Goal: Task Accomplishment & Management: Use online tool/utility

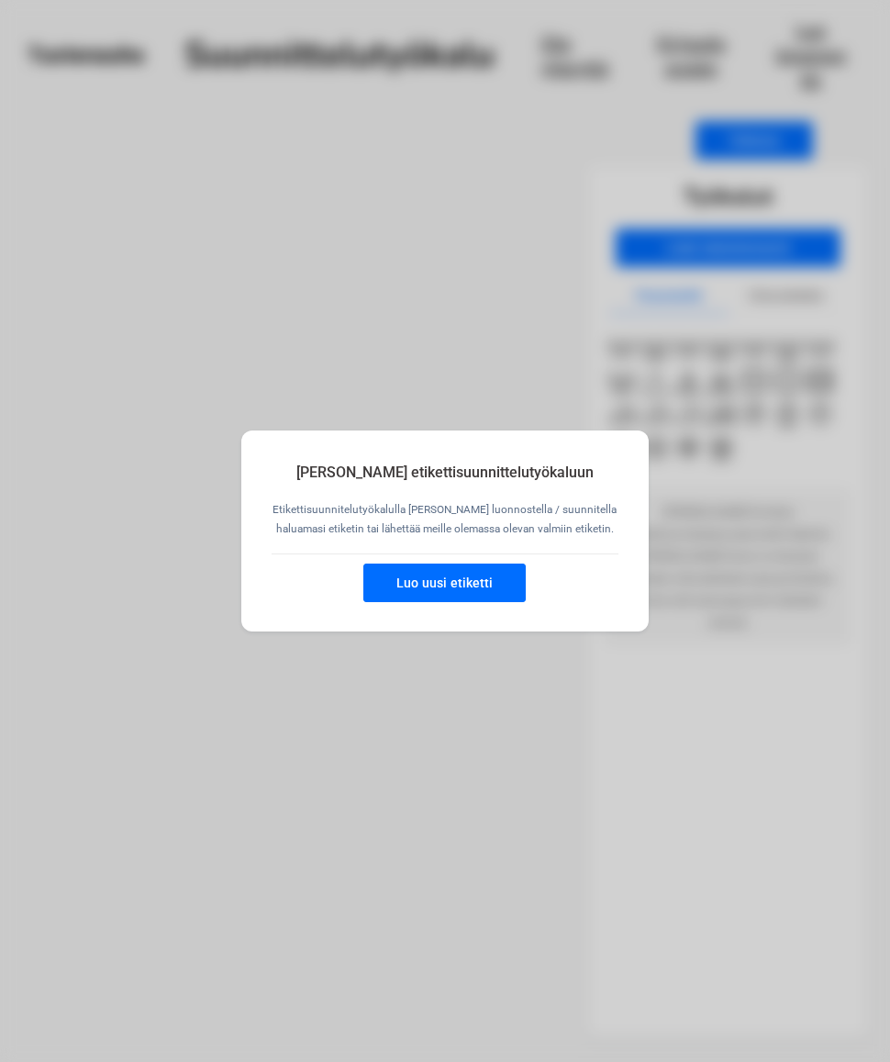
click at [464, 577] on button "Luo uusi etiketti" at bounding box center [444, 582] width 162 height 39
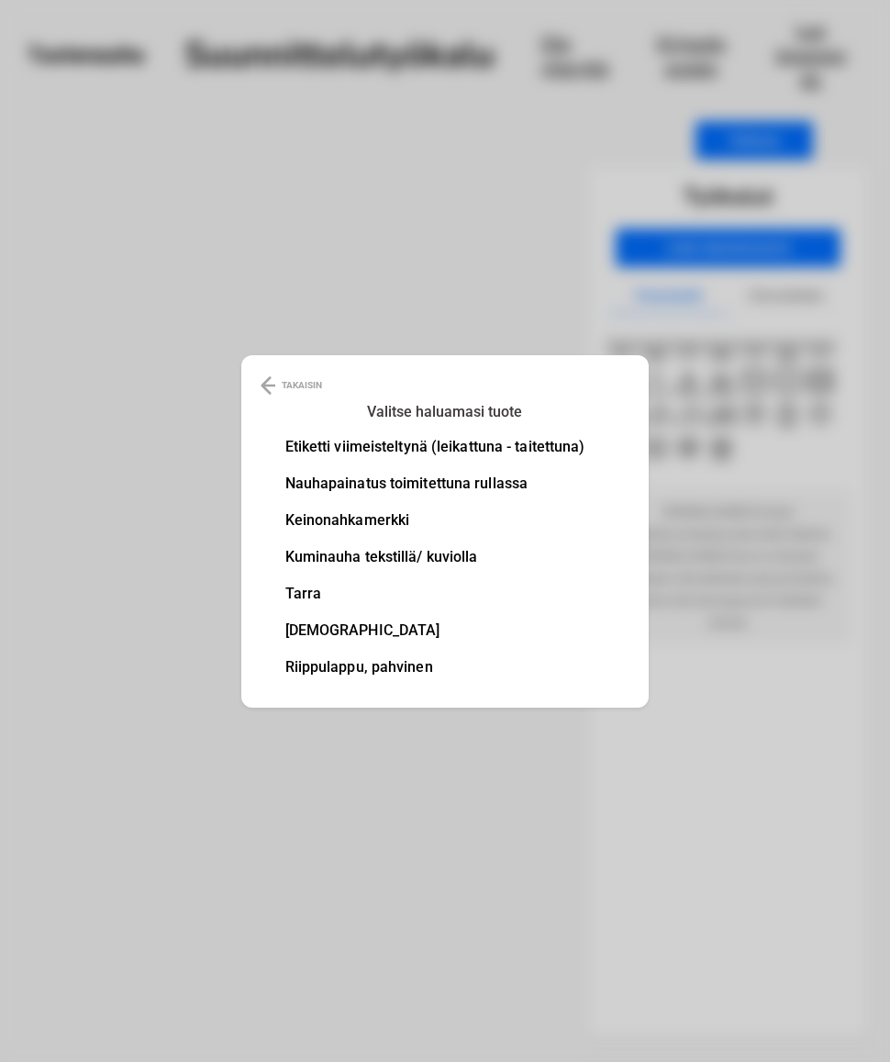
click at [516, 444] on li "Etiketti viimeisteltynä (leikattuna - taitettuna)" at bounding box center [435, 447] width 300 height 15
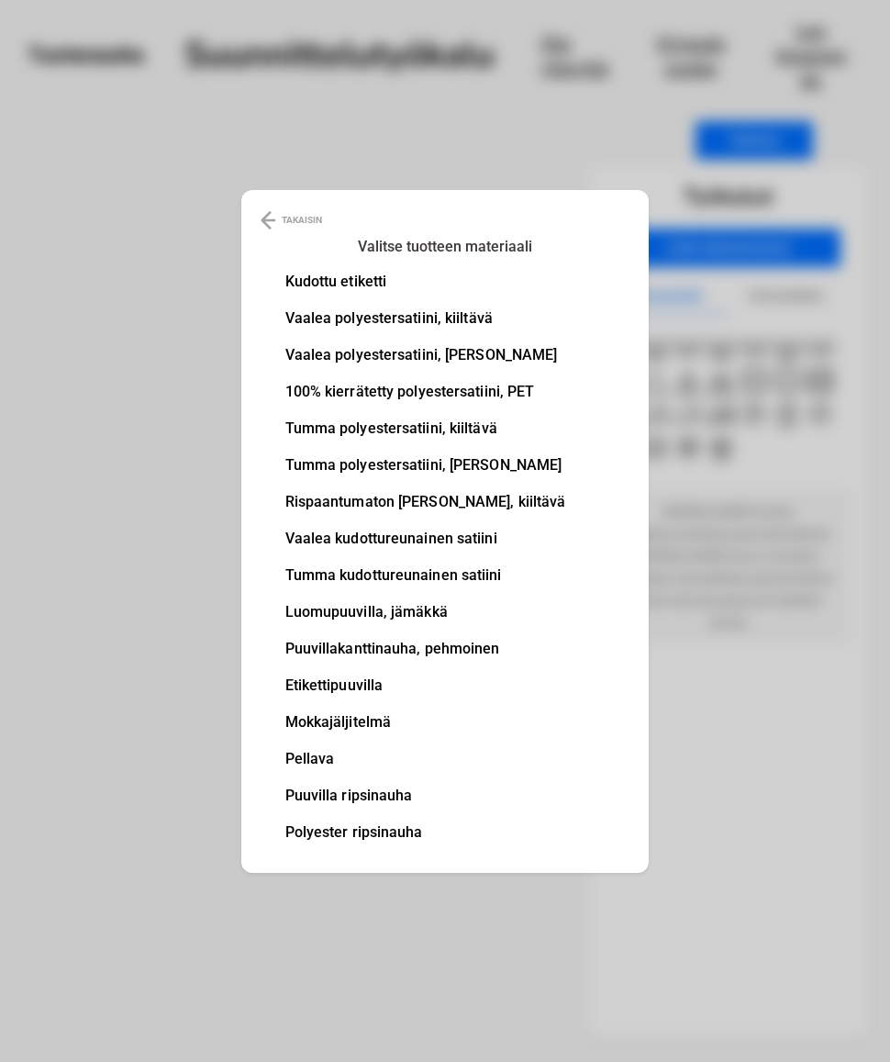
click at [367, 275] on li "Kudottu etiketti" at bounding box center [425, 281] width 281 height 15
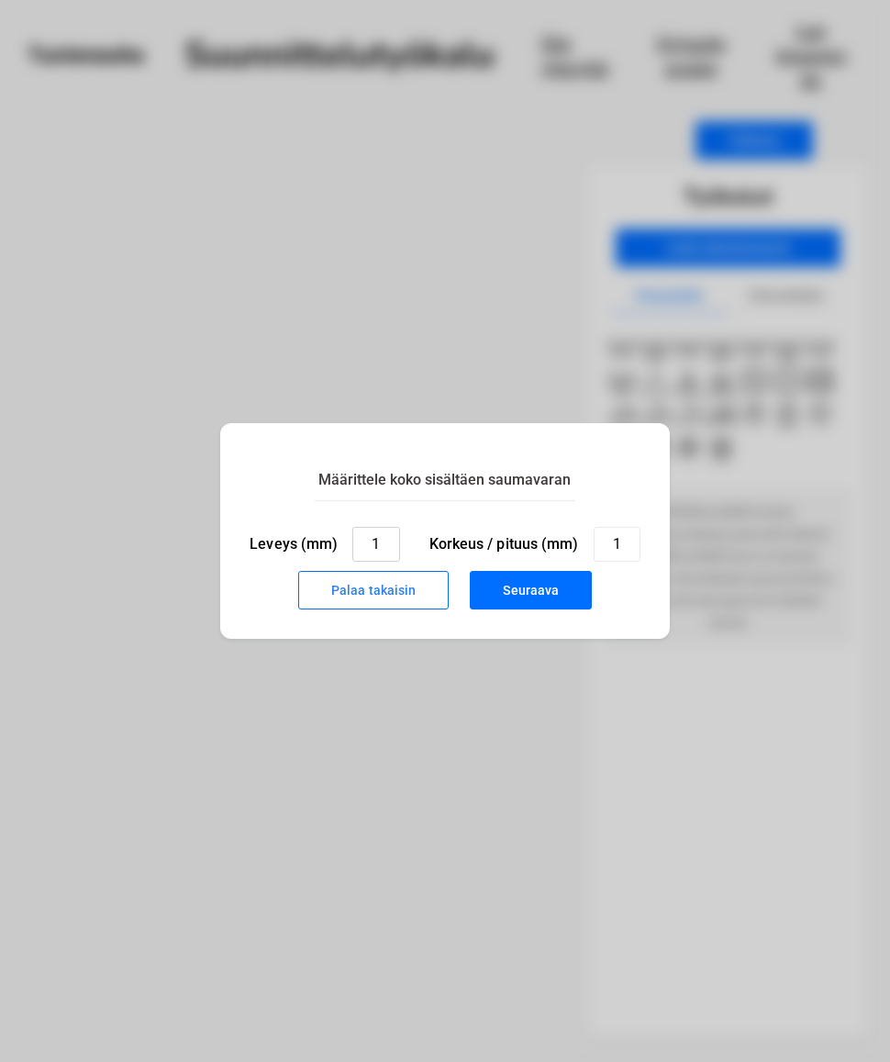
click at [397, 538] on input "1" at bounding box center [375, 544] width 47 height 35
type input "10"
click at [624, 546] on input "1" at bounding box center [617, 544] width 47 height 35
type input "40"
click at [534, 596] on button "Seuraava" at bounding box center [531, 590] width 122 height 39
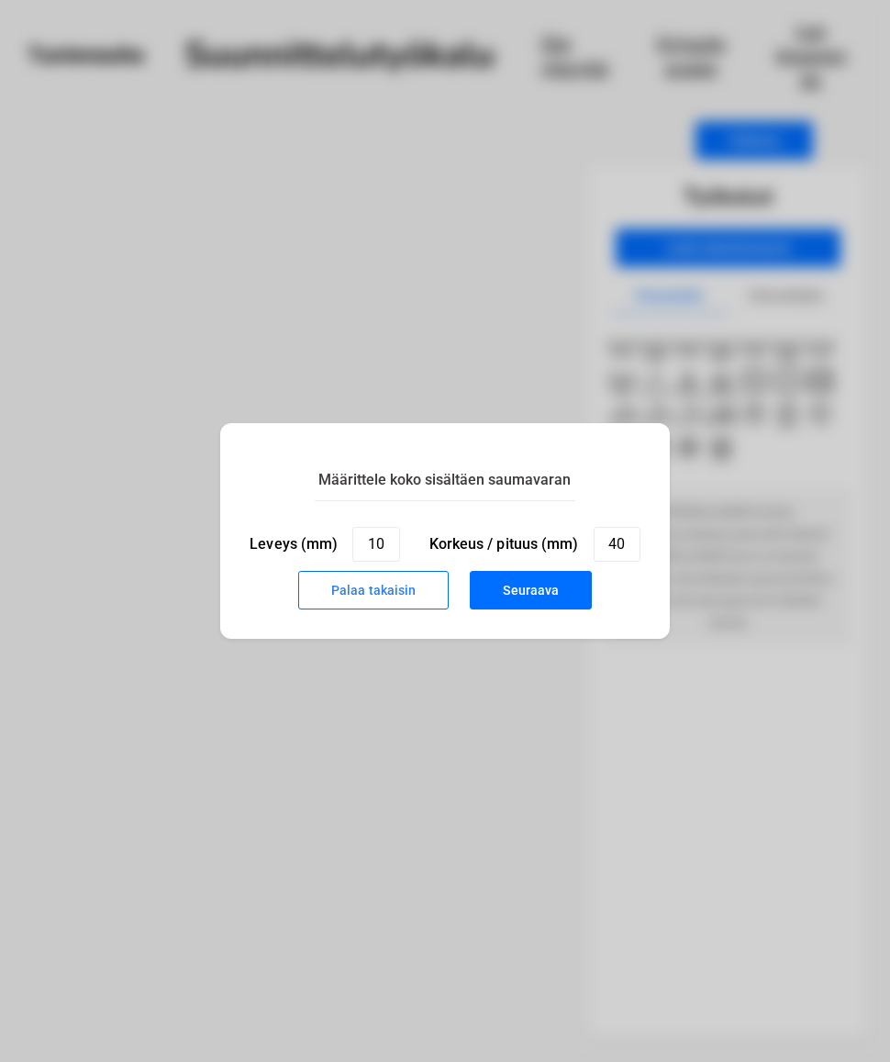
type input "1"
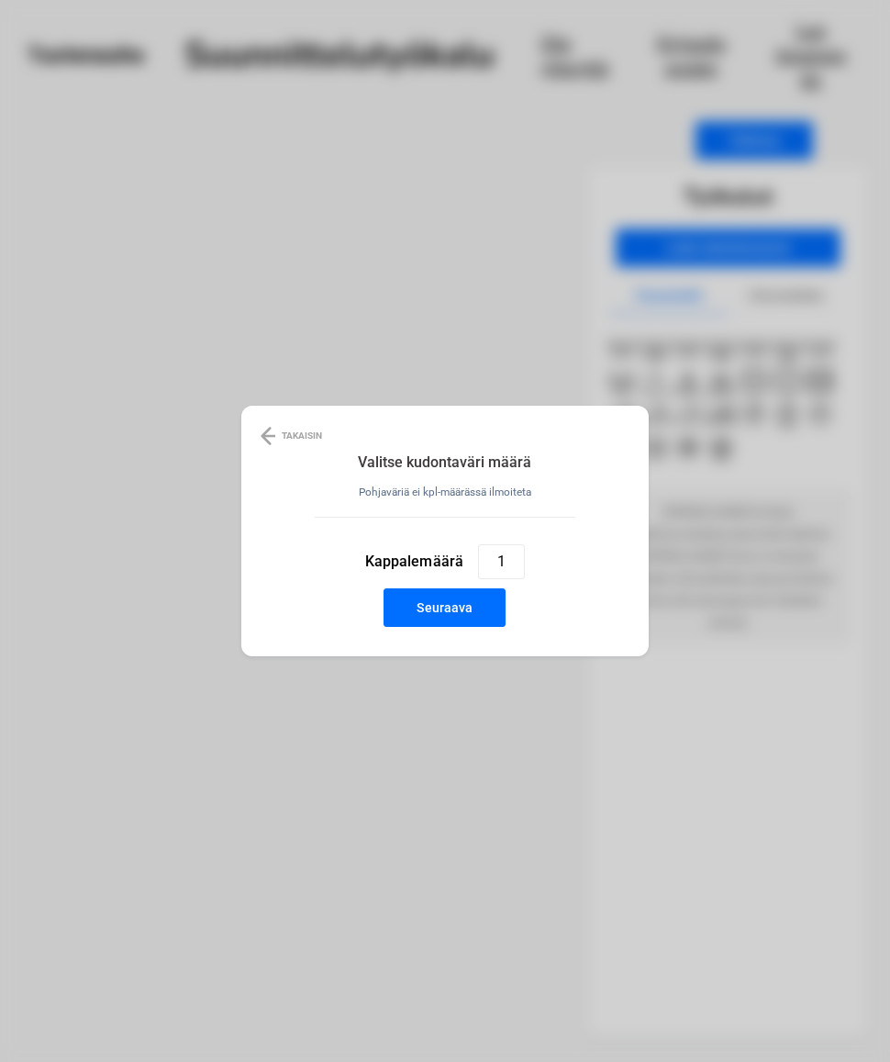
click at [479, 608] on button "Seuraava" at bounding box center [445, 607] width 122 height 39
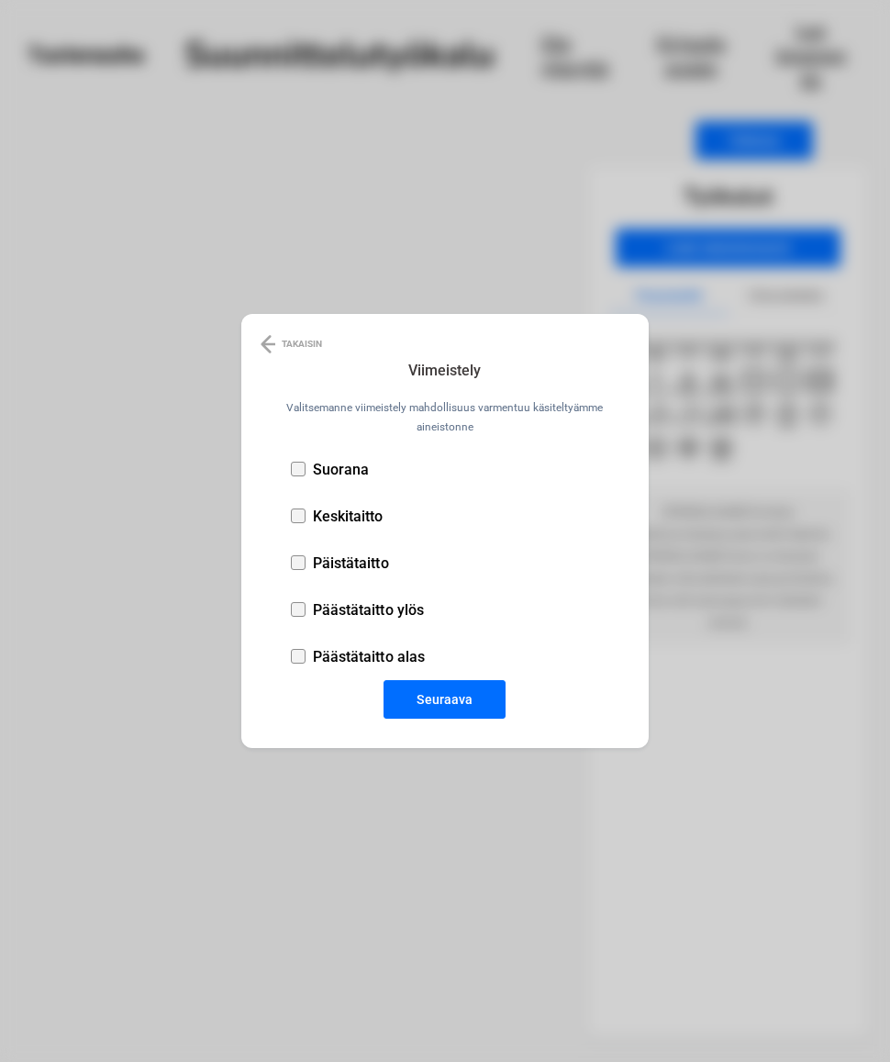
click at [301, 466] on div at bounding box center [298, 469] width 15 height 15
click at [449, 706] on button "Seuraava" at bounding box center [445, 699] width 122 height 39
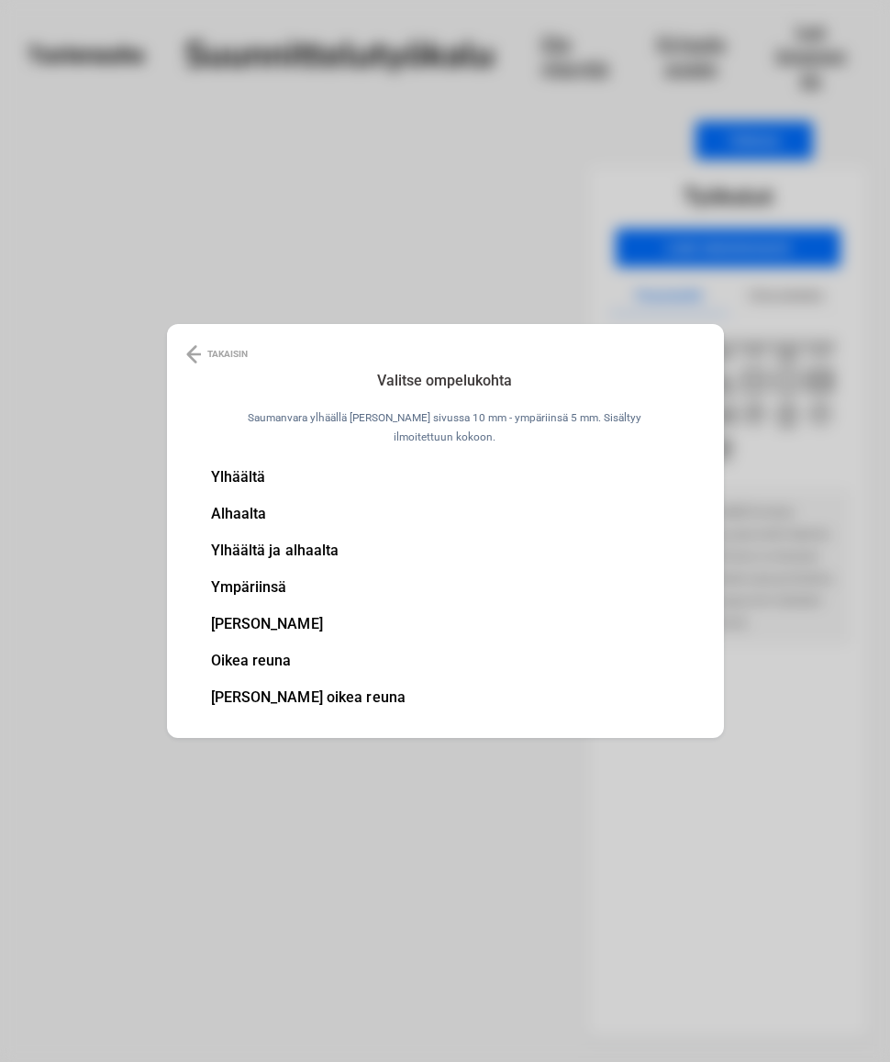
click at [287, 477] on li "Ylhäältä" at bounding box center [308, 477] width 195 height 15
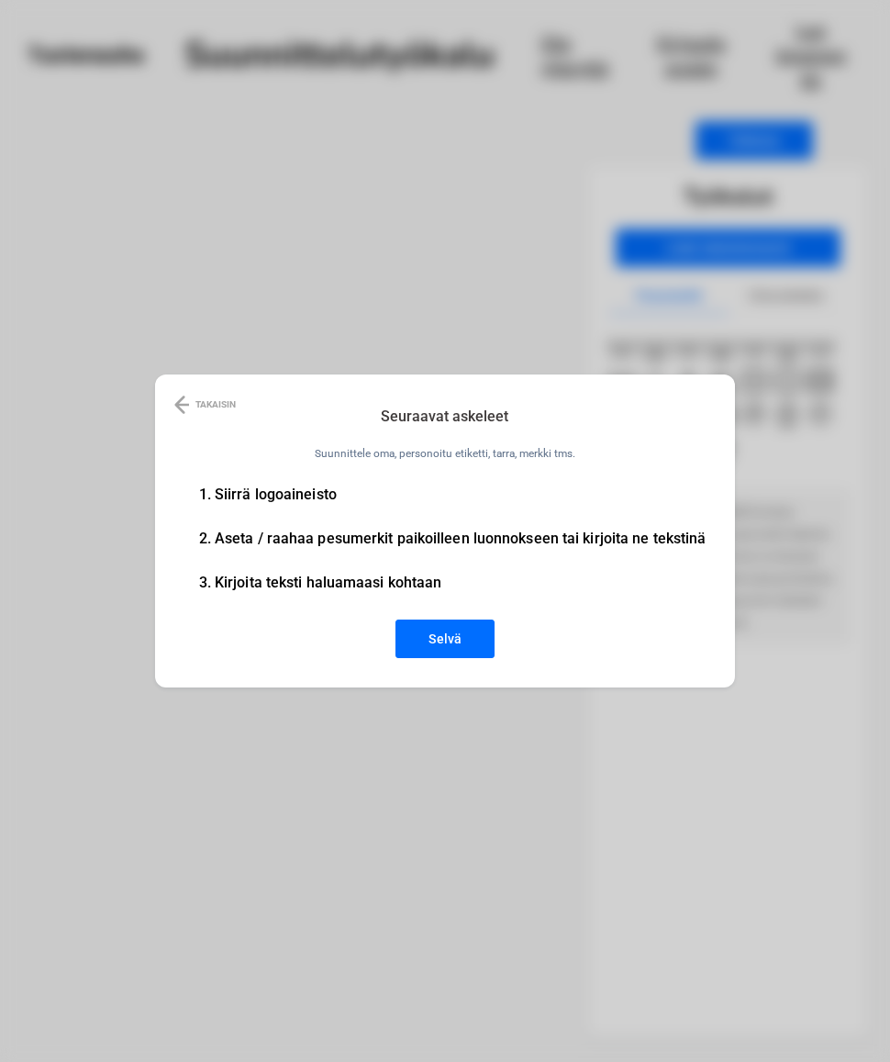
click at [453, 642] on button "Selvä" at bounding box center [445, 638] width 99 height 39
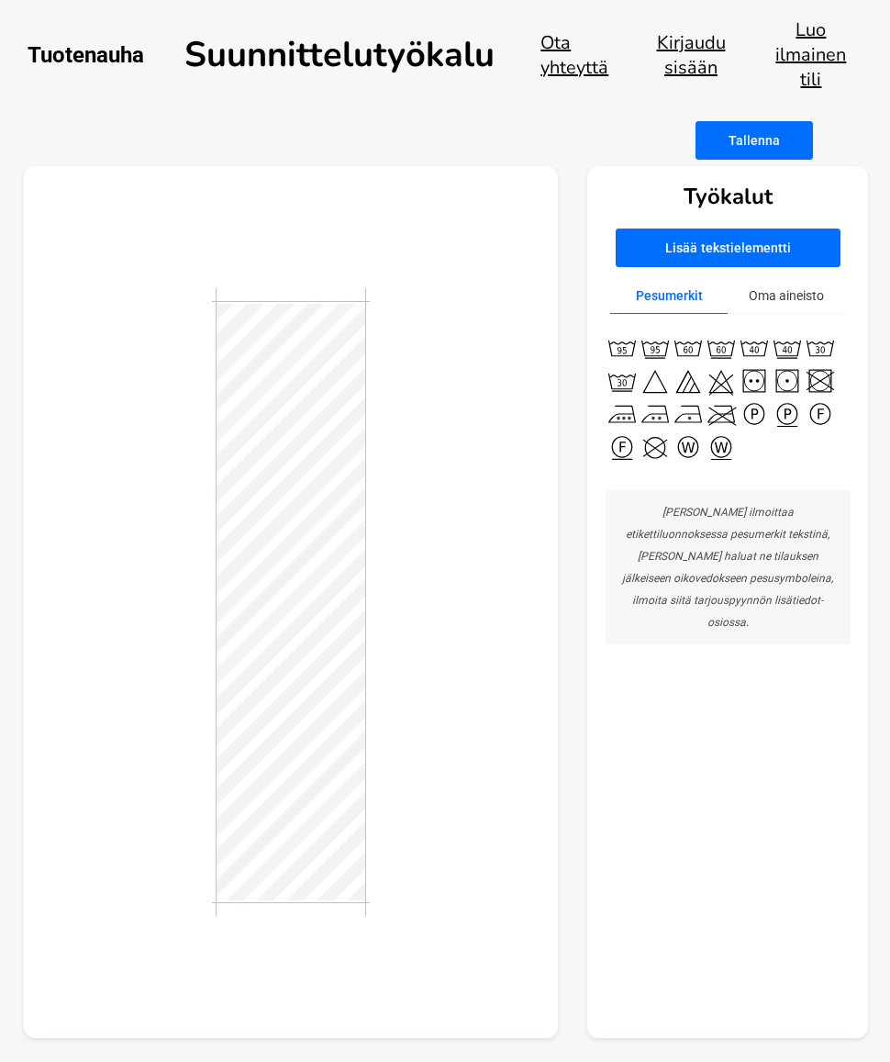
click at [750, 258] on button "Lisää tekstielementti" at bounding box center [728, 248] width 225 height 39
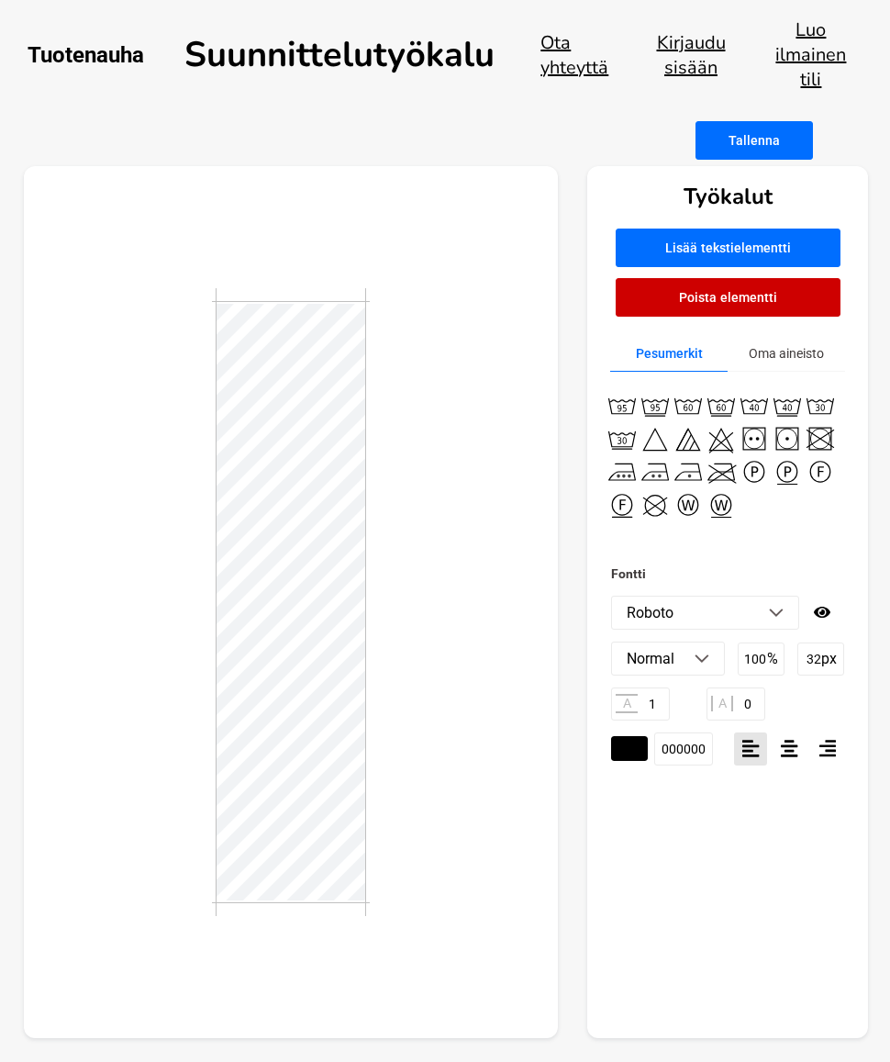
scroll to position [1, 7]
type textarea "[PERSON_NAME] [GEOGRAPHIC_DATA]"
type textarea "[EMAIL_ADDRESS][DOMAIN_NAME] [GEOGRAPHIC_DATA]"
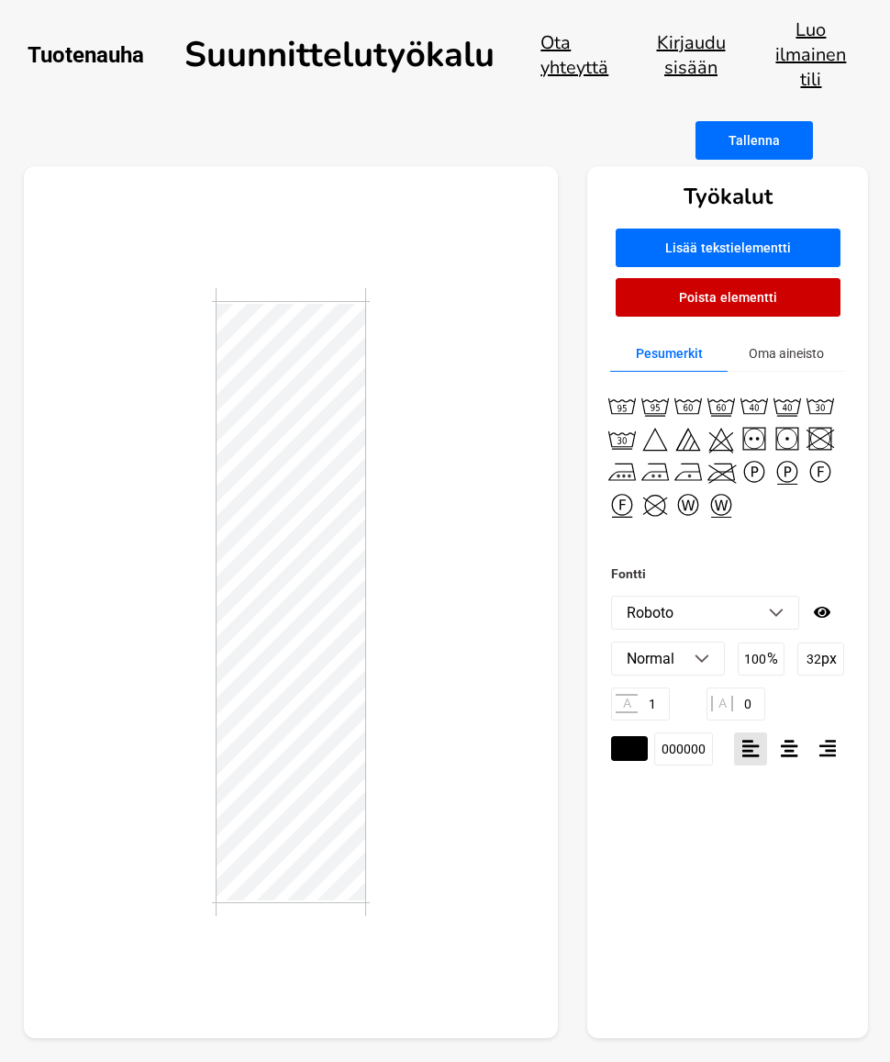
click at [789, 765] on div at bounding box center [789, 748] width 33 height 33
click at [820, 422] on img at bounding box center [820, 405] width 33 height 33
type textarea "[EMAIL_ADDRESS][DOMAIN_NAME]"
click at [816, 420] on img at bounding box center [820, 405] width 33 height 33
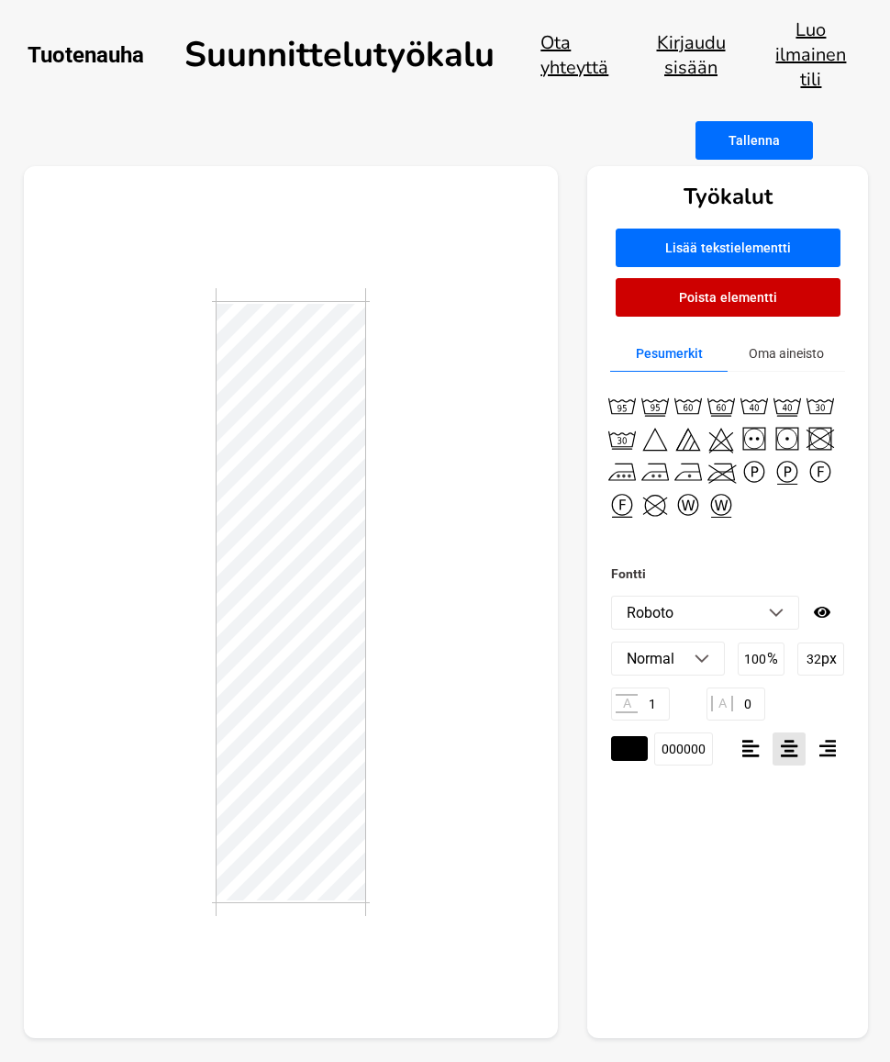
click at [823, 412] on img at bounding box center [820, 405] width 33 height 33
click at [788, 541] on div at bounding box center [728, 460] width 245 height 176
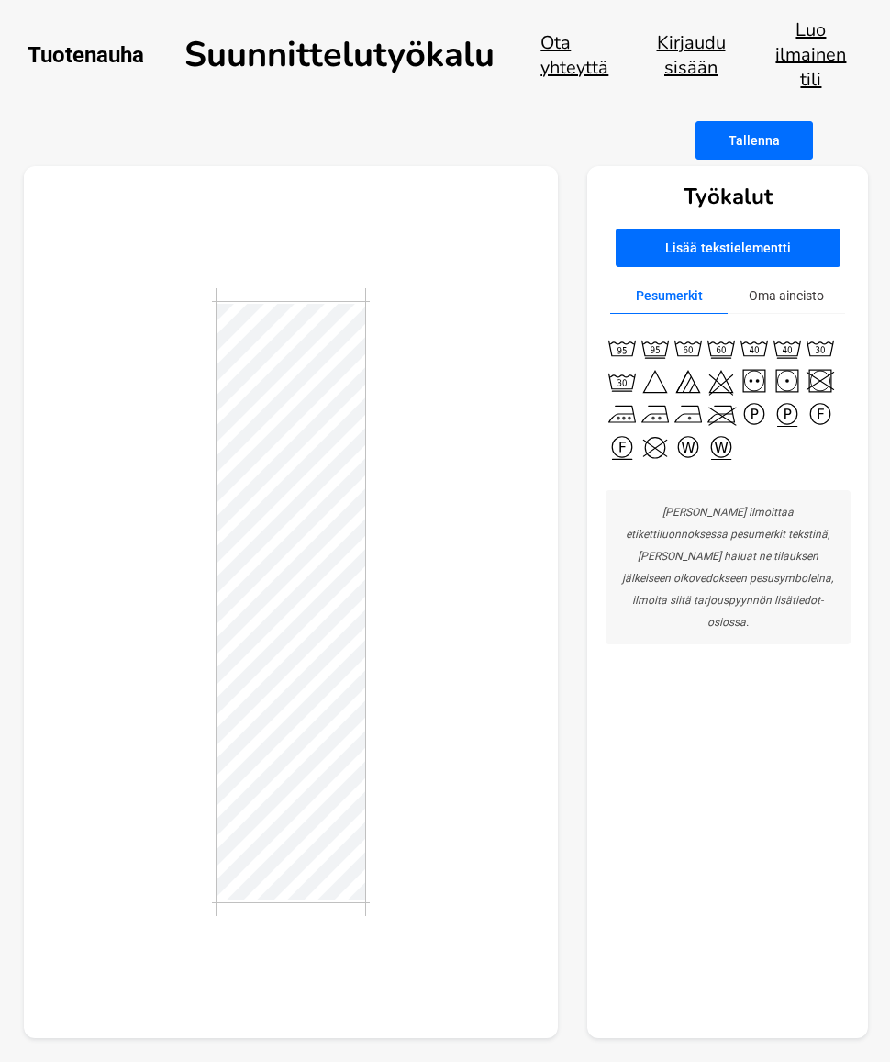
click at [819, 361] on img at bounding box center [820, 347] width 33 height 33
click at [819, 362] on img at bounding box center [820, 347] width 33 height 33
click at [824, 359] on img at bounding box center [820, 347] width 33 height 33
click at [764, 153] on button "Tallenna" at bounding box center [754, 140] width 117 height 39
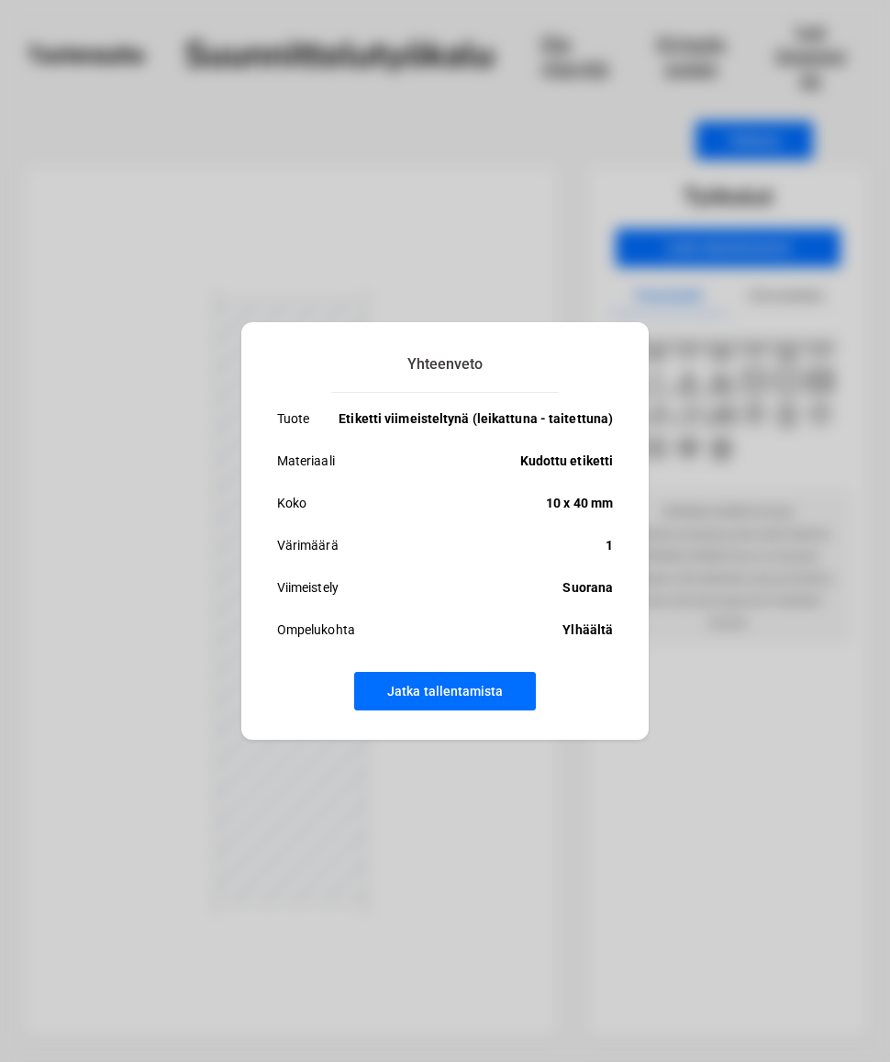
click at [481, 697] on button "Jatka tallentamista" at bounding box center [445, 691] width 182 height 39
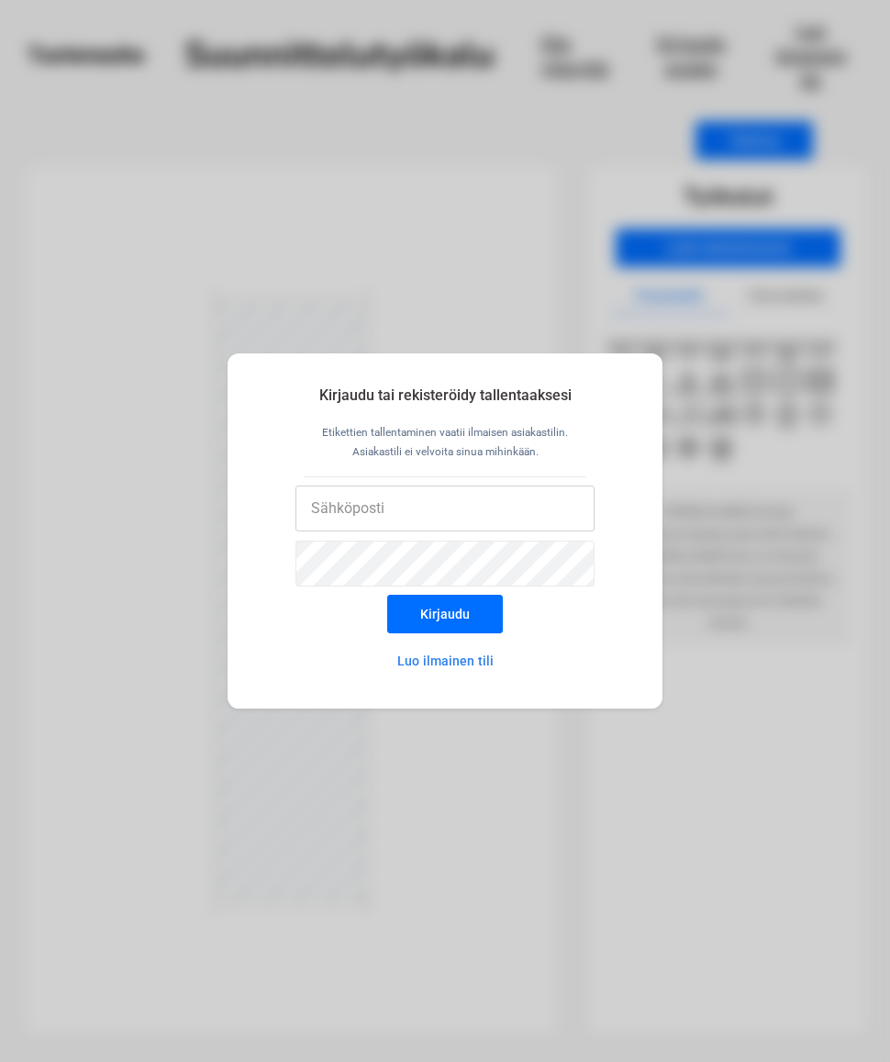
click at [426, 508] on input "email" at bounding box center [445, 508] width 300 height 46
click at [457, 666] on button "Luo ilmainen tili" at bounding box center [445, 660] width 161 height 37
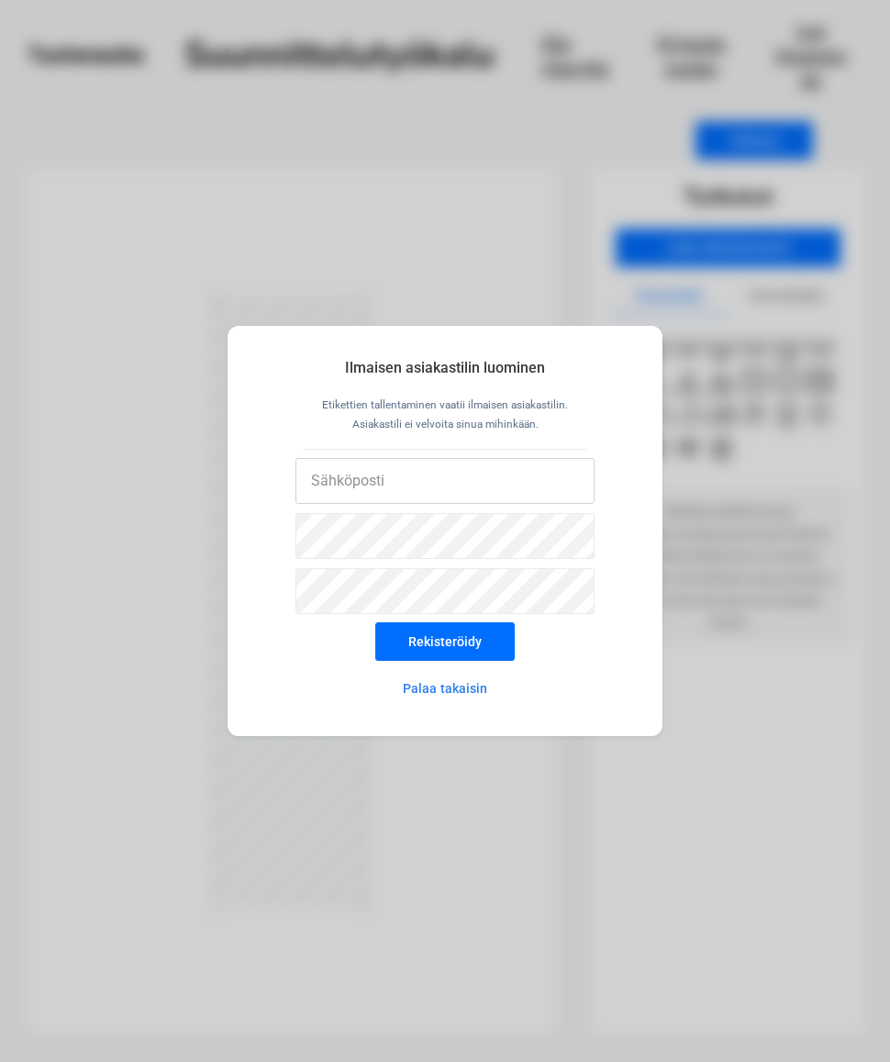
click at [440, 490] on input "email" at bounding box center [445, 481] width 300 height 46
type input "[EMAIL_ADDRESS][DOMAIN_NAME]"
click at [489, 644] on button "Rekisteröidy" at bounding box center [444, 641] width 139 height 39
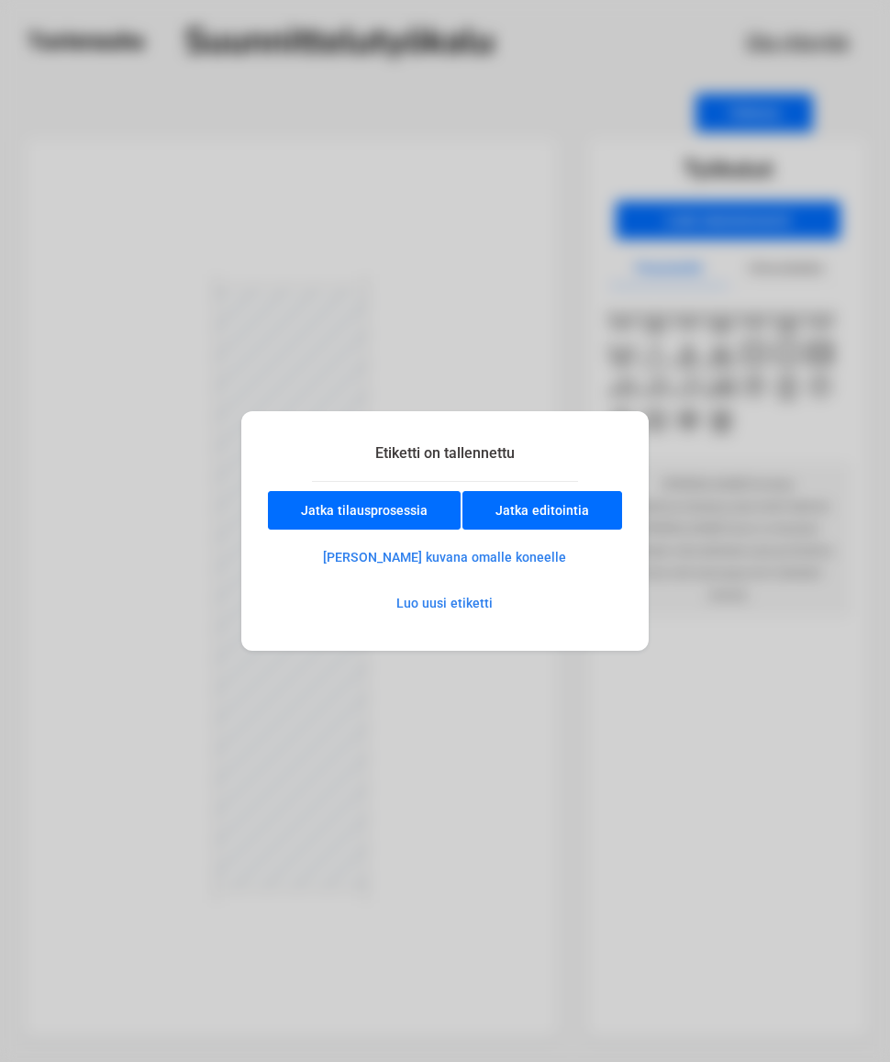
click at [433, 517] on button "Jatka tilausprosessia" at bounding box center [364, 510] width 193 height 39
